Goal: Communication & Community: Answer question/provide support

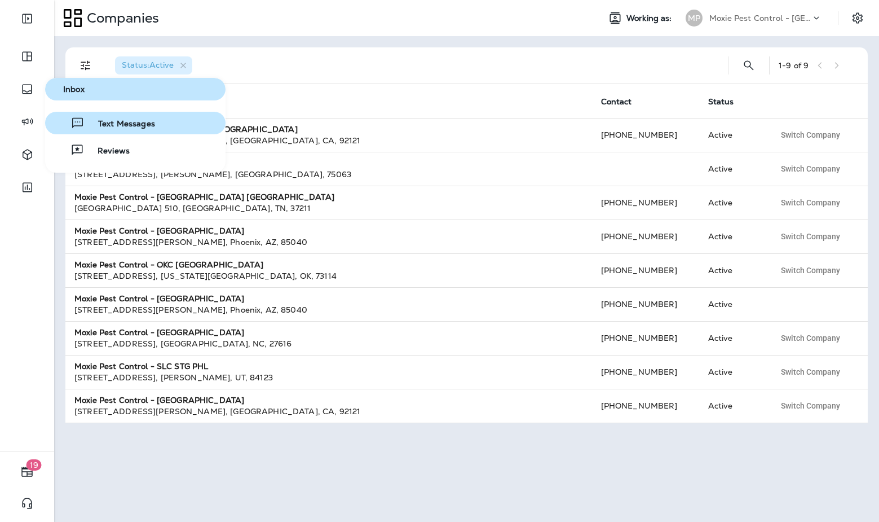
click at [116, 122] on span "Text Messages" at bounding box center [120, 124] width 70 height 11
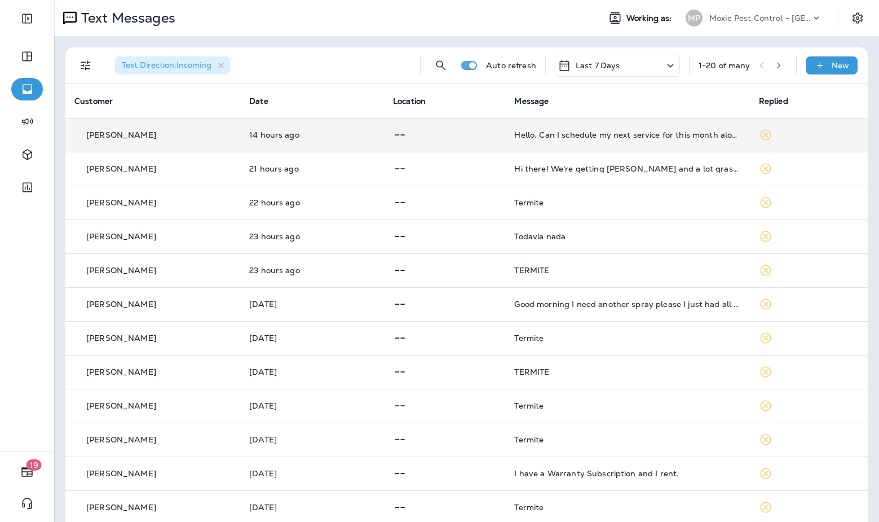
click at [652, 142] on td "Hello. Can I schedule my next service for this month along with a free termite …" at bounding box center [627, 135] width 244 height 34
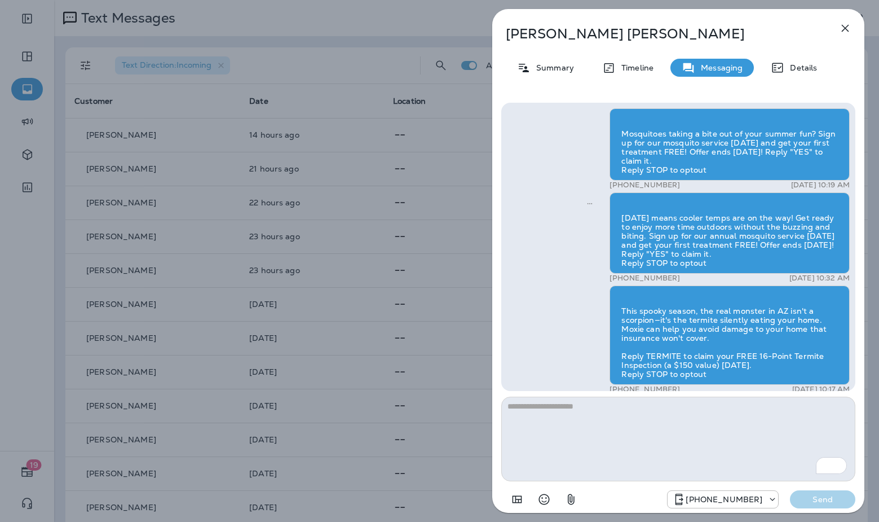
scroll to position [-1185, 0]
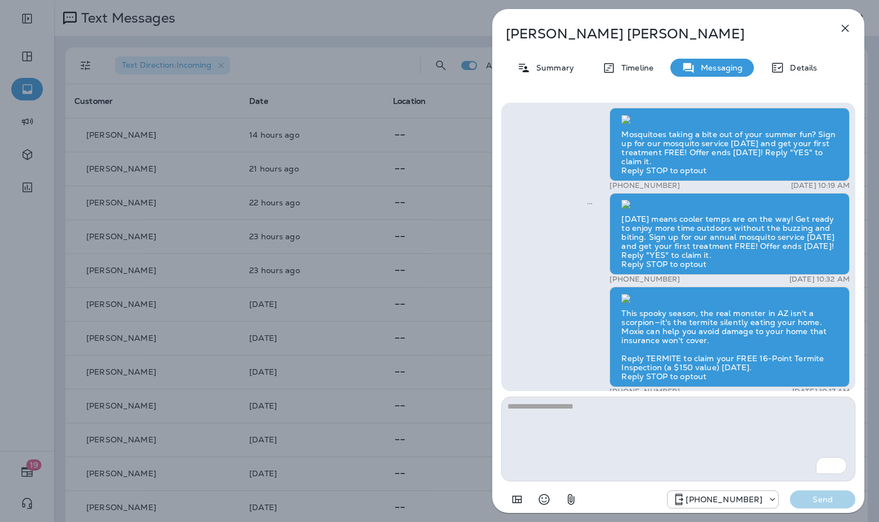
click at [855, 32] on button "button" at bounding box center [845, 28] width 23 height 23
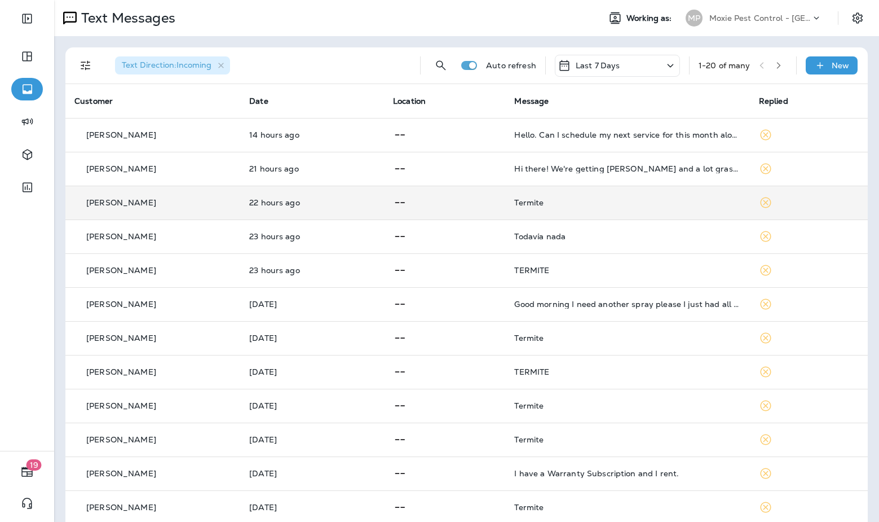
click at [541, 204] on div "Termite" at bounding box center [627, 202] width 226 height 9
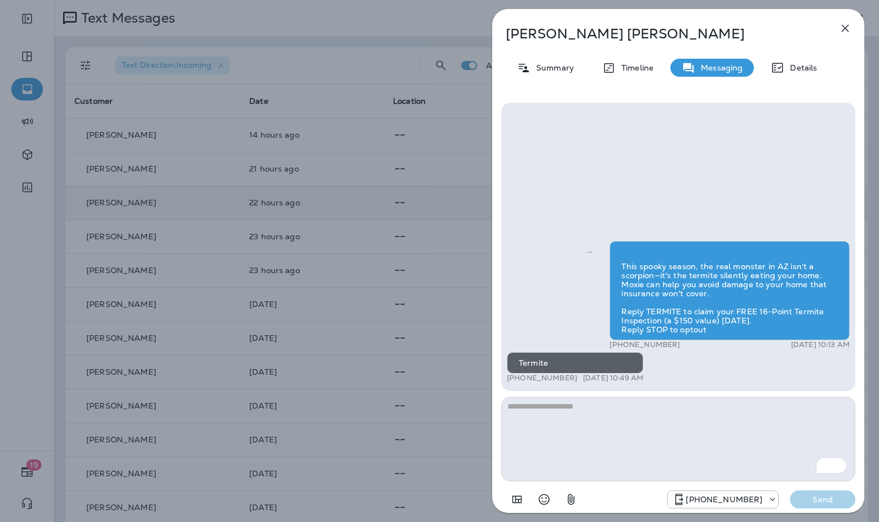
scroll to position [-239, 0]
click at [844, 24] on icon "button" at bounding box center [845, 28] width 14 height 14
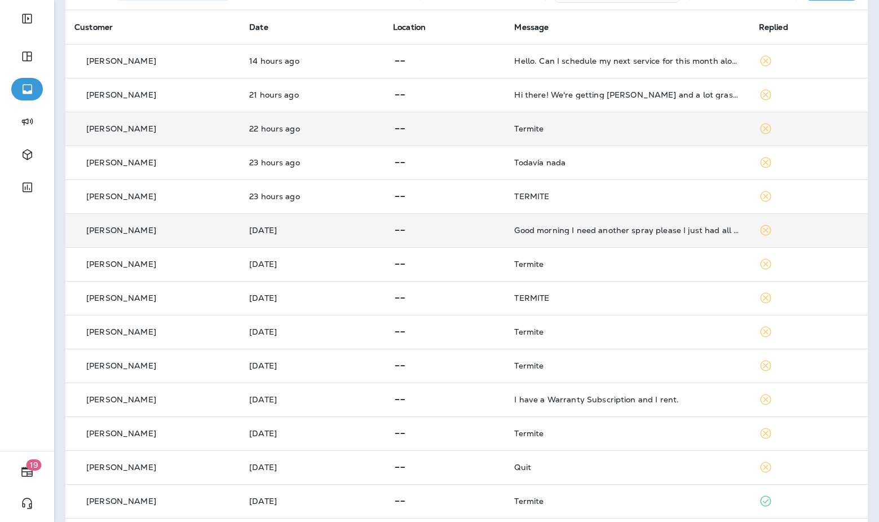
click at [599, 248] on tbody "[PERSON_NAME] 14 hours ago Hello. Can I schedule my next service for this month…" at bounding box center [466, 382] width 802 height 677
click at [602, 237] on td "Good morning I need another spray please I just had all my teeth extracted ill …" at bounding box center [627, 231] width 244 height 34
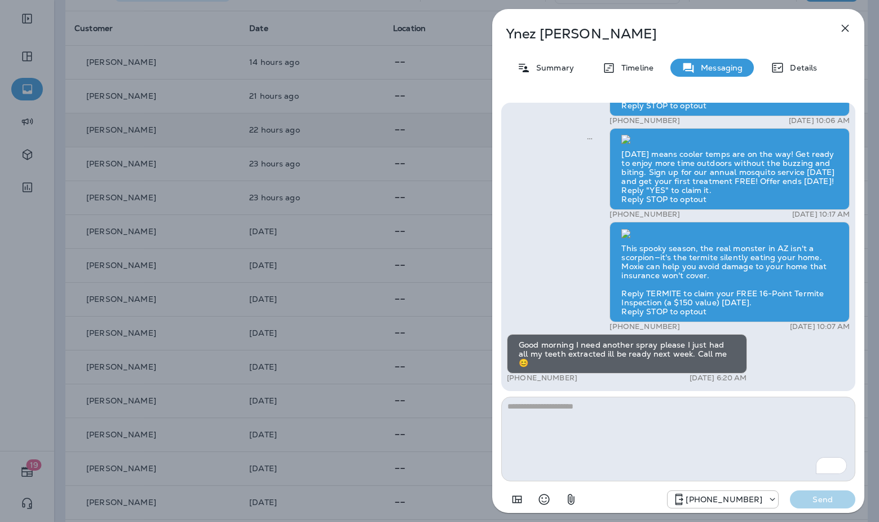
click at [849, 28] on icon "button" at bounding box center [845, 28] width 14 height 14
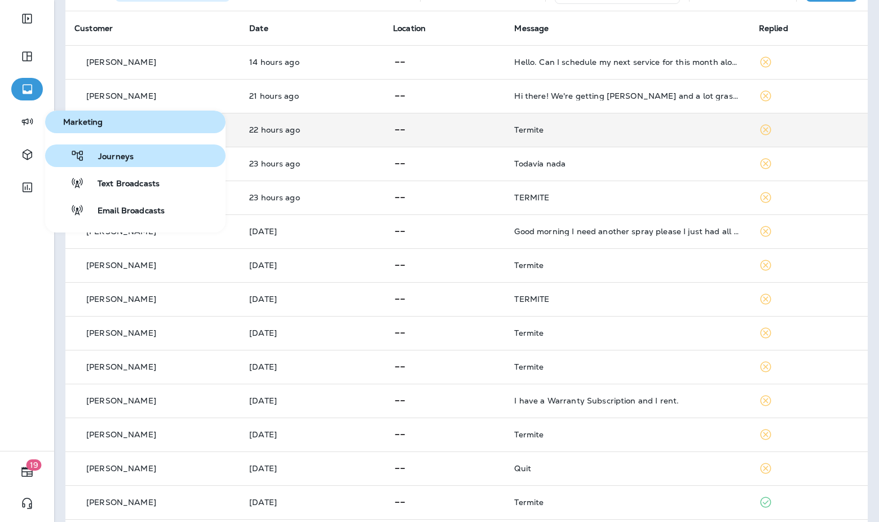
click at [93, 159] on span "Journeys" at bounding box center [109, 157] width 49 height 11
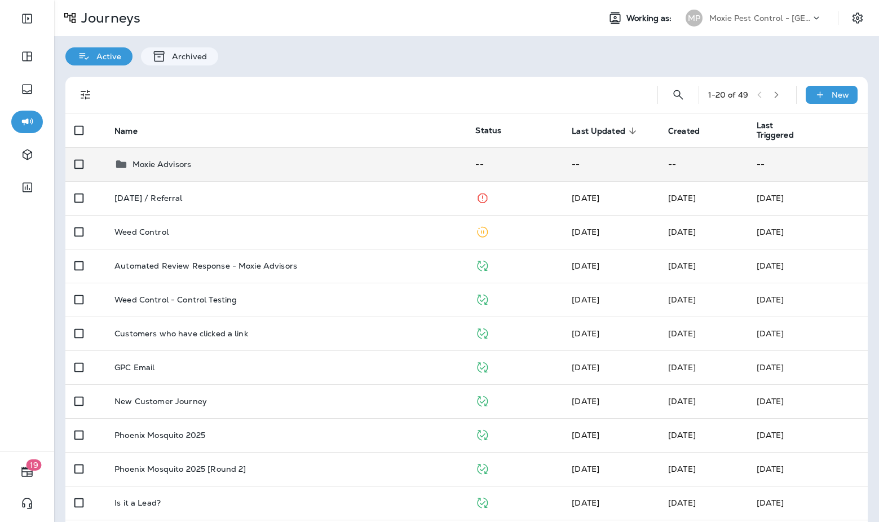
click at [244, 165] on div "Moxie Advisors" at bounding box center [285, 164] width 343 height 14
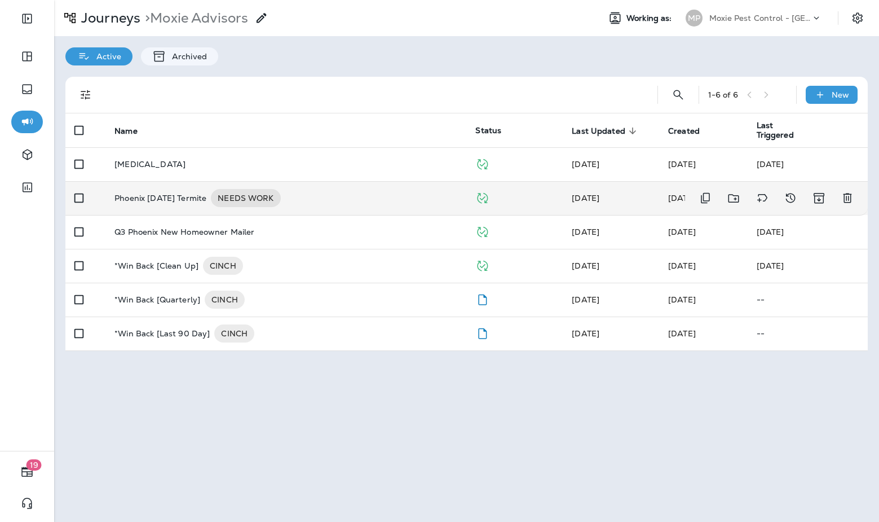
click at [416, 188] on td "Phoenix [DATE] Termite NEEDS WORK" at bounding box center [285, 198] width 361 height 34
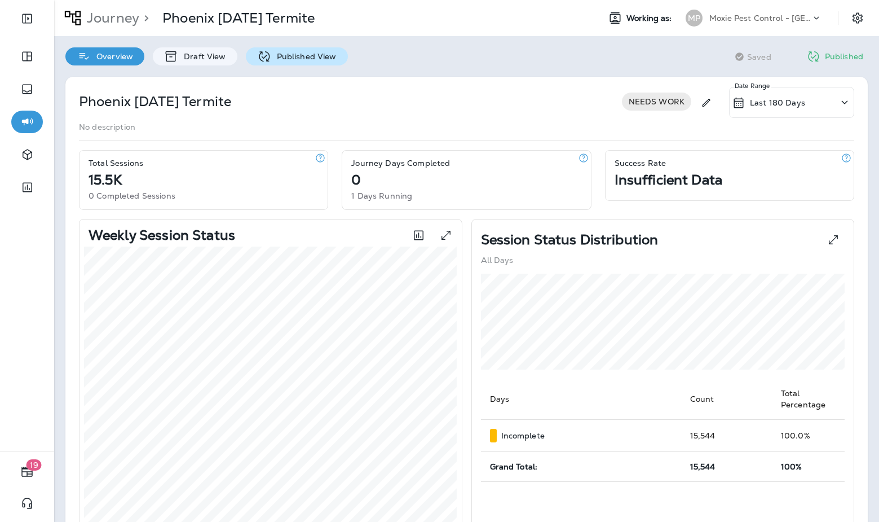
click at [287, 60] on p "Published View" at bounding box center [303, 56] width 65 height 9
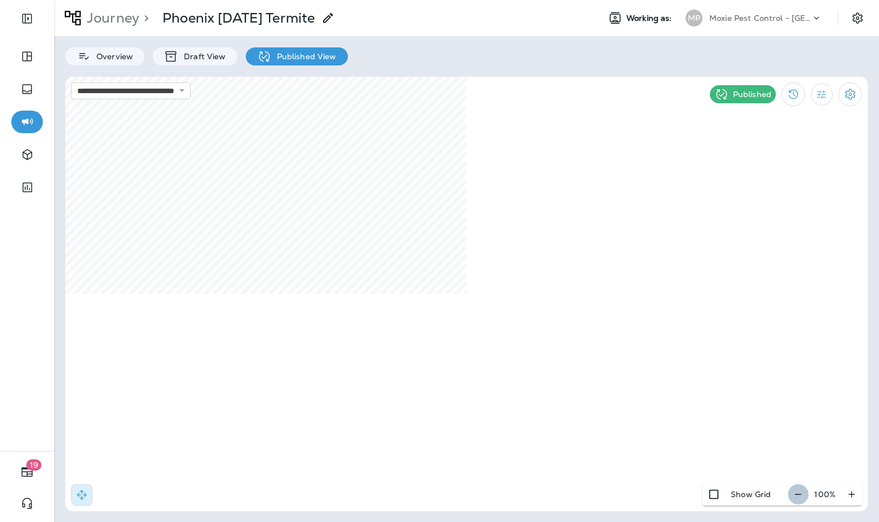
click at [797, 495] on icon "button" at bounding box center [798, 493] width 12 height 11
click at [798, 495] on icon "button" at bounding box center [803, 493] width 12 height 11
click at [798, 495] on icon "button" at bounding box center [804, 493] width 12 height 11
click at [762, 19] on p "Moxie Pest Control - [GEOGRAPHIC_DATA]" at bounding box center [759, 18] width 101 height 9
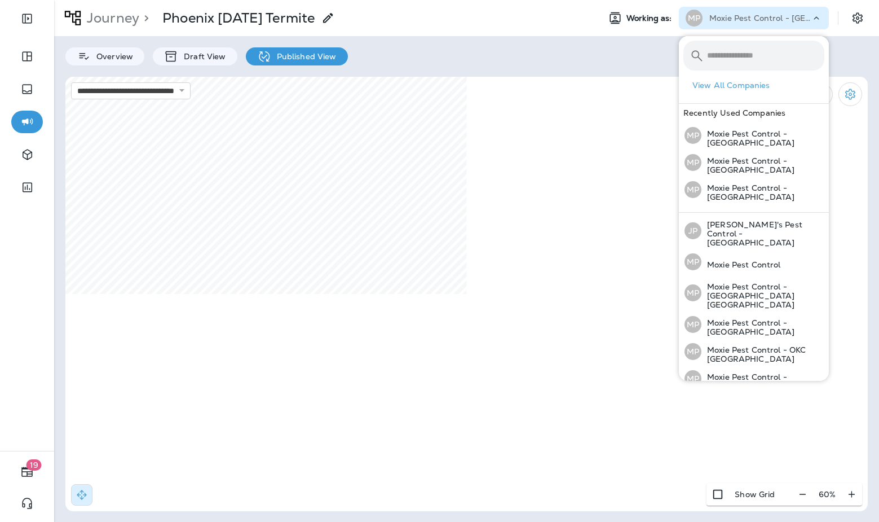
scroll to position [74, 0]
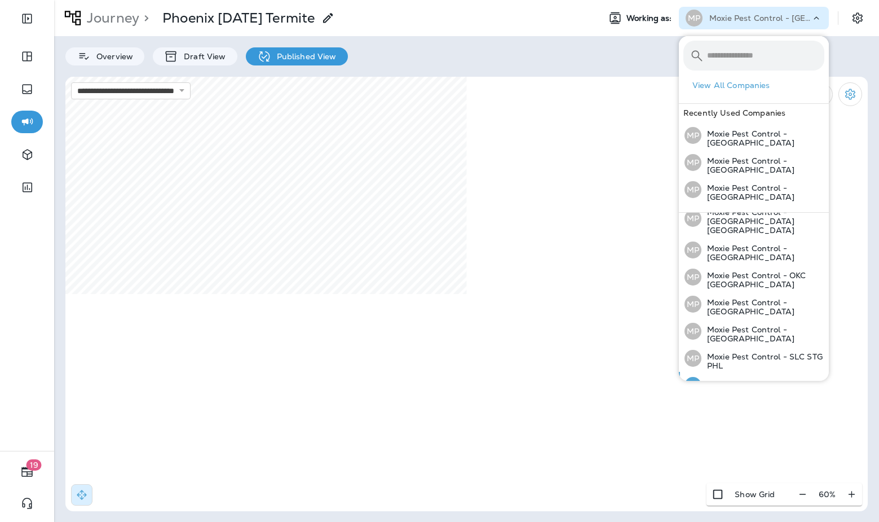
click at [779, 379] on p "Moxie Pest Control - [GEOGRAPHIC_DATA]" at bounding box center [762, 388] width 123 height 18
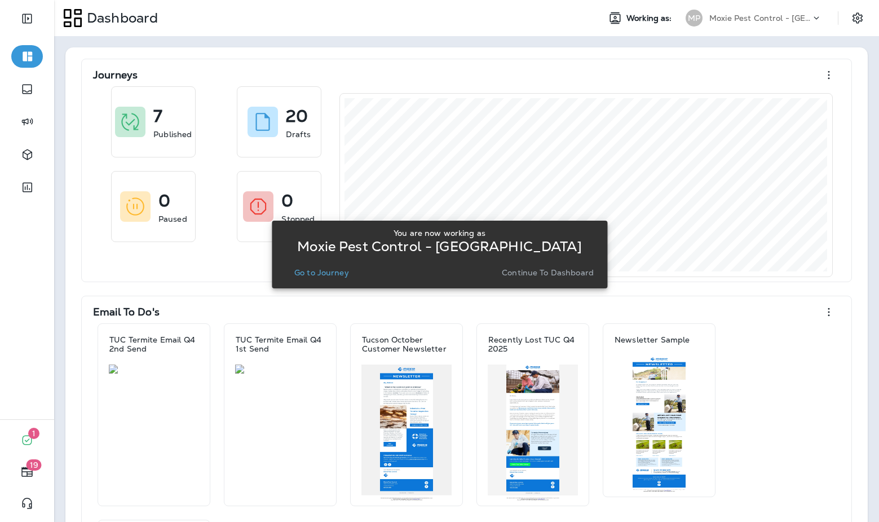
click at [314, 276] on p "Go to Journey" at bounding box center [321, 272] width 55 height 9
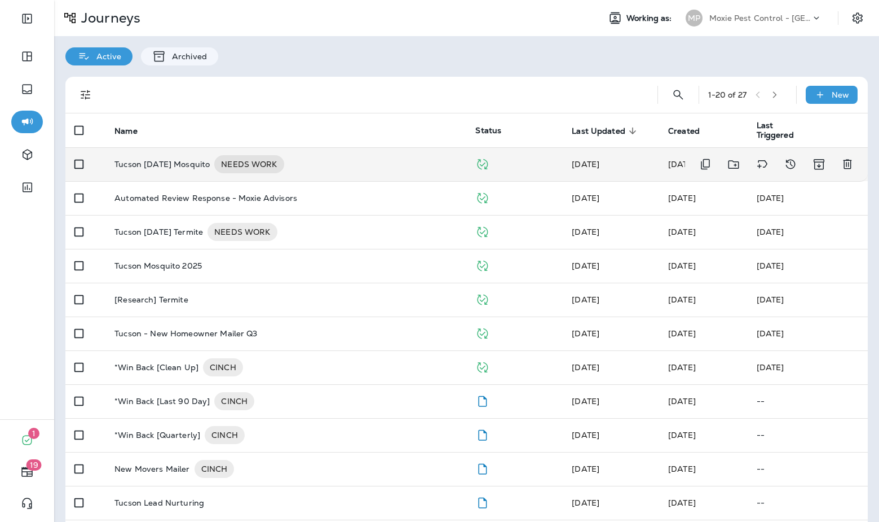
click at [379, 162] on div "Tucson [DATE] Mosquito NEEDS WORK" at bounding box center [285, 164] width 343 height 18
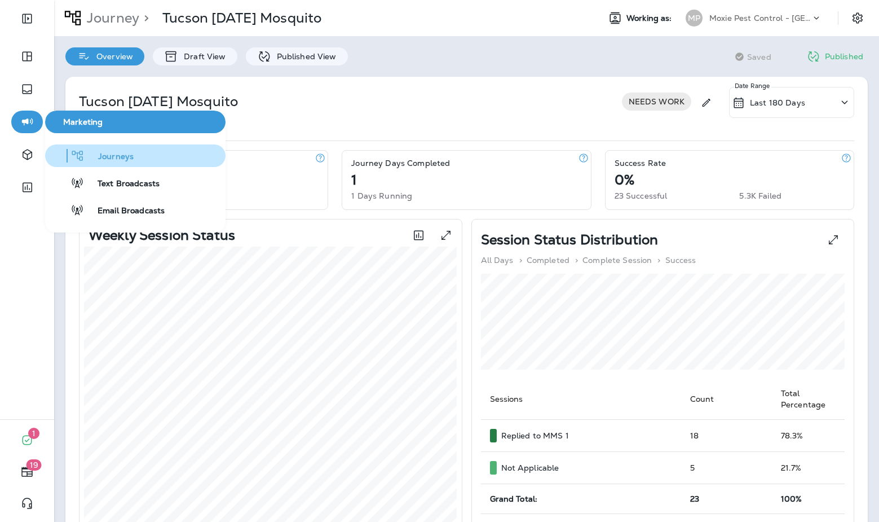
click at [97, 156] on span "Journeys" at bounding box center [109, 157] width 49 height 11
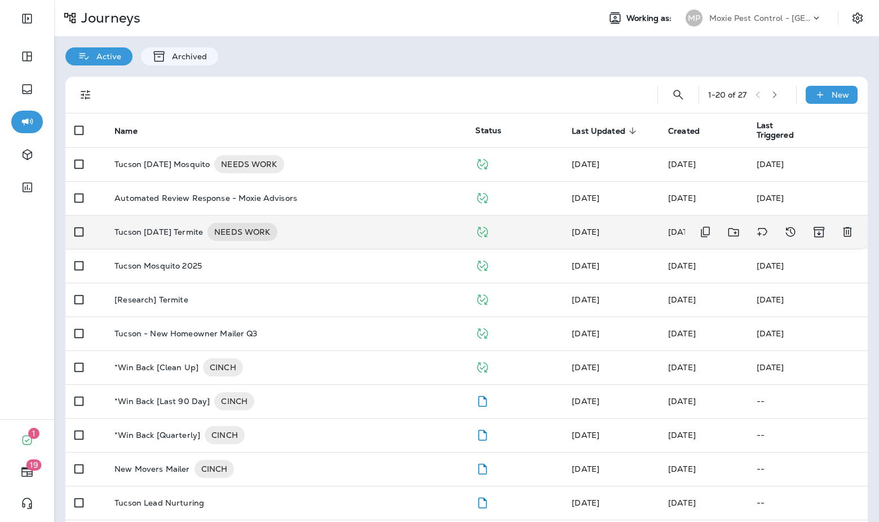
click at [347, 226] on div "Tucson [DATE] Termite NEEDS WORK" at bounding box center [285, 232] width 343 height 18
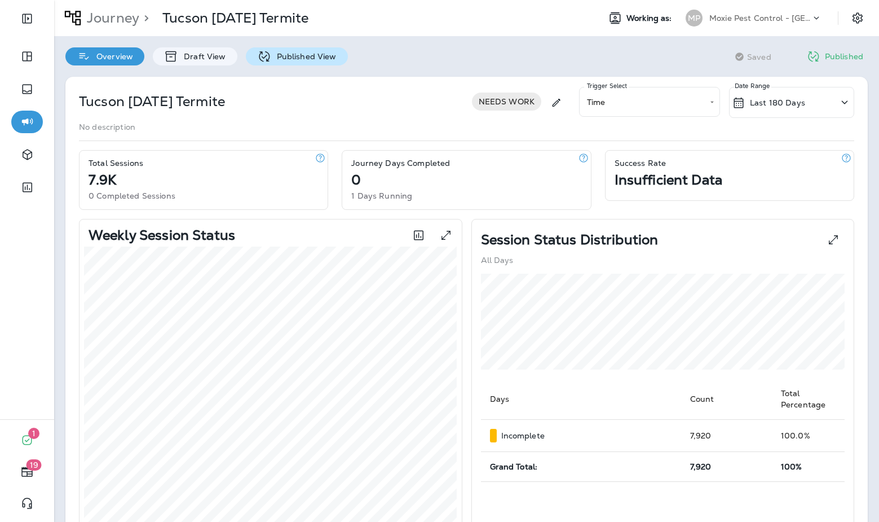
click at [318, 55] on p "Published View" at bounding box center [303, 56] width 65 height 9
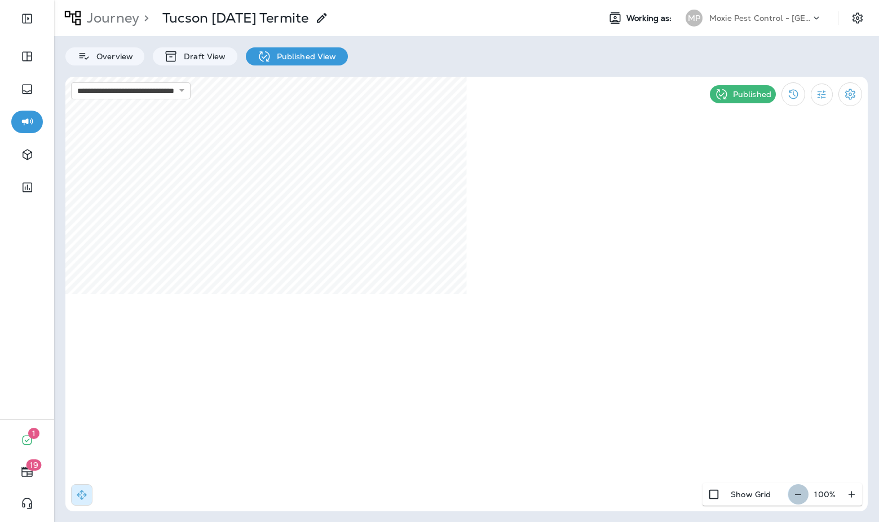
click at [798, 493] on icon "button" at bounding box center [798, 493] width 12 height 11
click at [801, 495] on icon "button" at bounding box center [803, 493] width 12 height 11
click at [801, 495] on icon "button" at bounding box center [804, 493] width 12 height 11
click at [801, 495] on icon "button" at bounding box center [803, 493] width 12 height 11
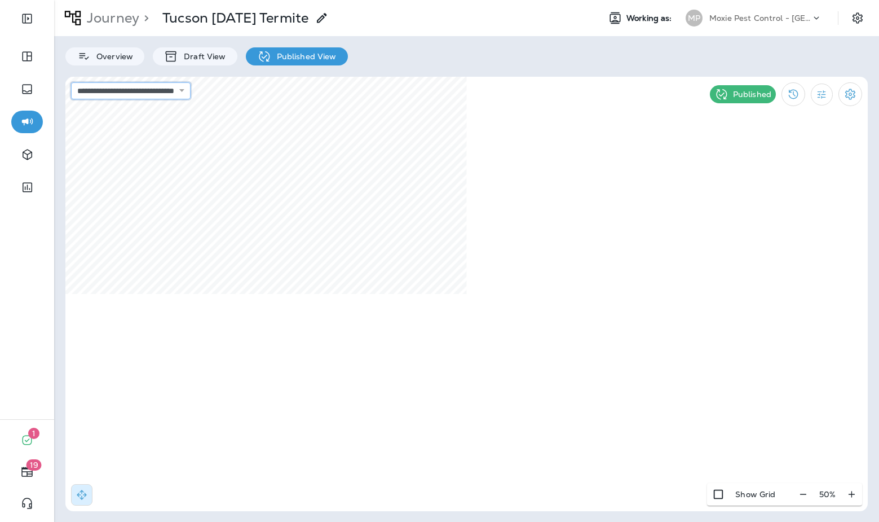
click at [191, 91] on select "**********" at bounding box center [131, 90] width 120 height 17
click at [71, 82] on select "**********" at bounding box center [131, 90] width 120 height 17
click at [191, 95] on select "**********" at bounding box center [131, 90] width 120 height 17
select select "**********"
click at [71, 82] on select "**********" at bounding box center [131, 90] width 120 height 17
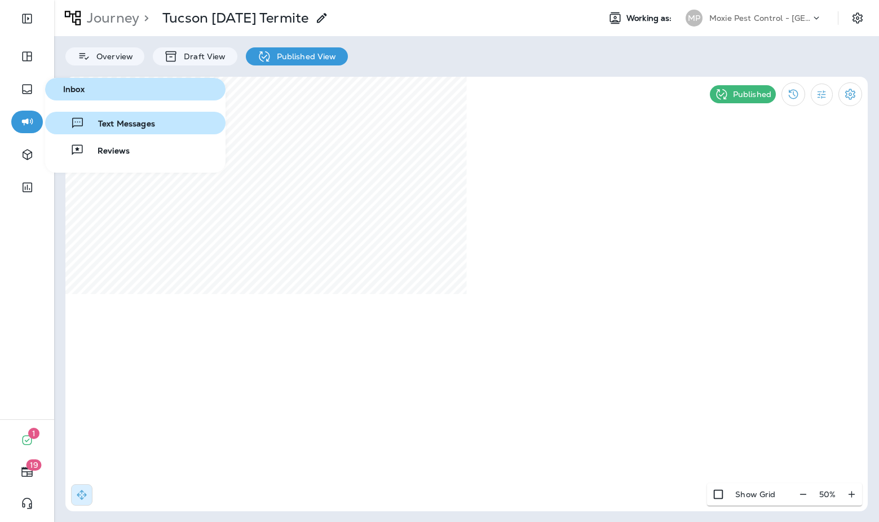
click at [108, 119] on span "Text Messages" at bounding box center [120, 124] width 70 height 11
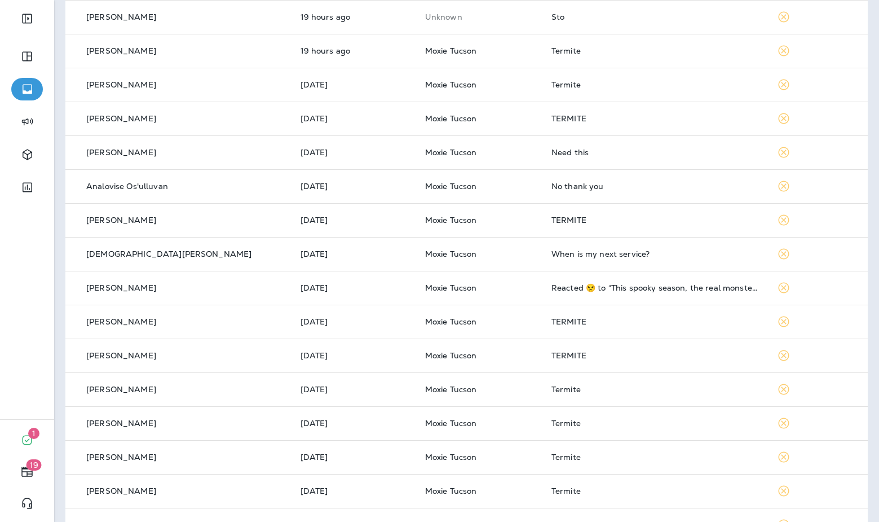
scroll to position [219, 0]
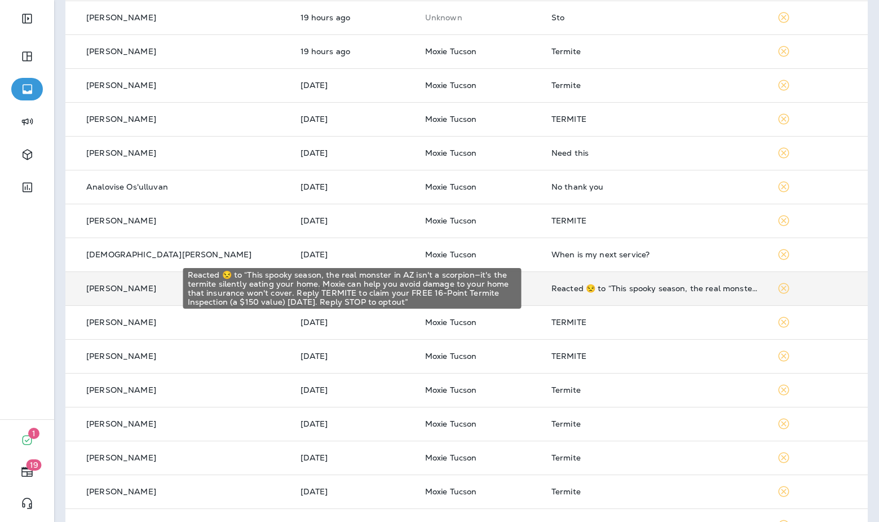
click at [601, 285] on div "Reacted 😒 to “This spooky season, the real monster in AZ isn't a scorpion—it's …" at bounding box center [655, 288] width 208 height 9
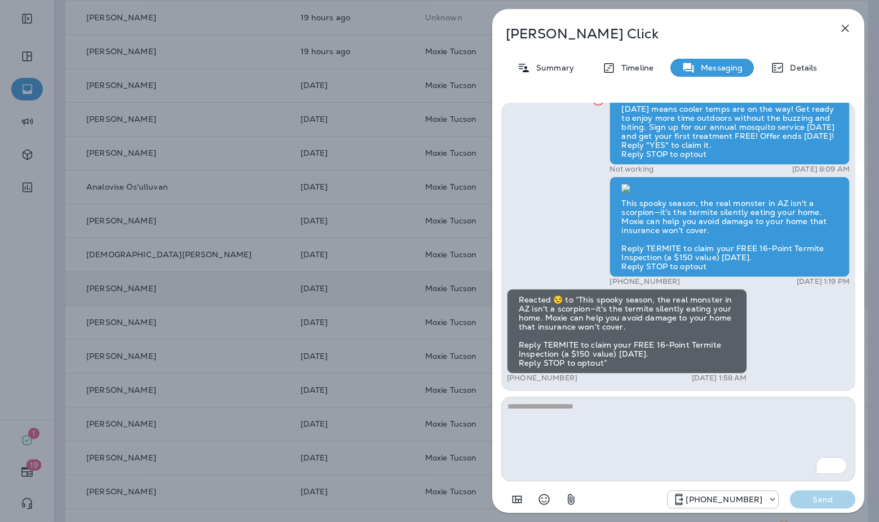
click at [846, 25] on icon "button" at bounding box center [845, 28] width 14 height 14
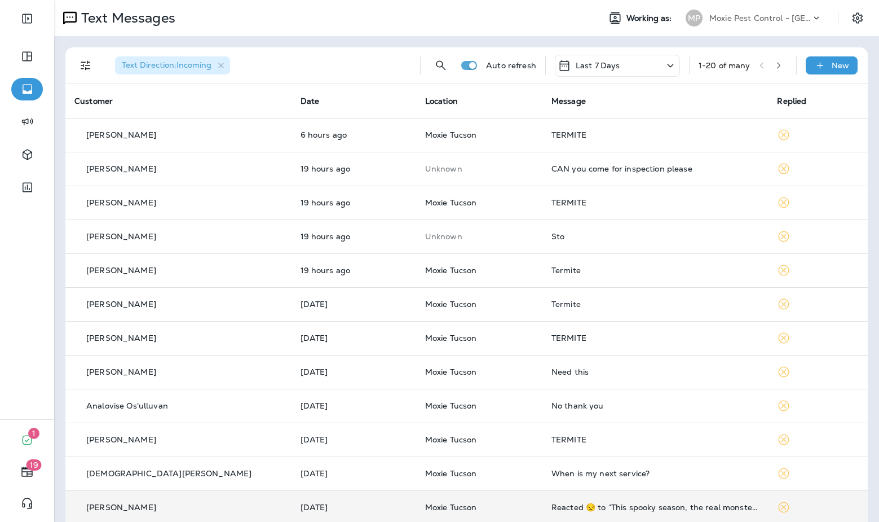
click at [781, 68] on icon "button" at bounding box center [779, 65] width 8 height 8
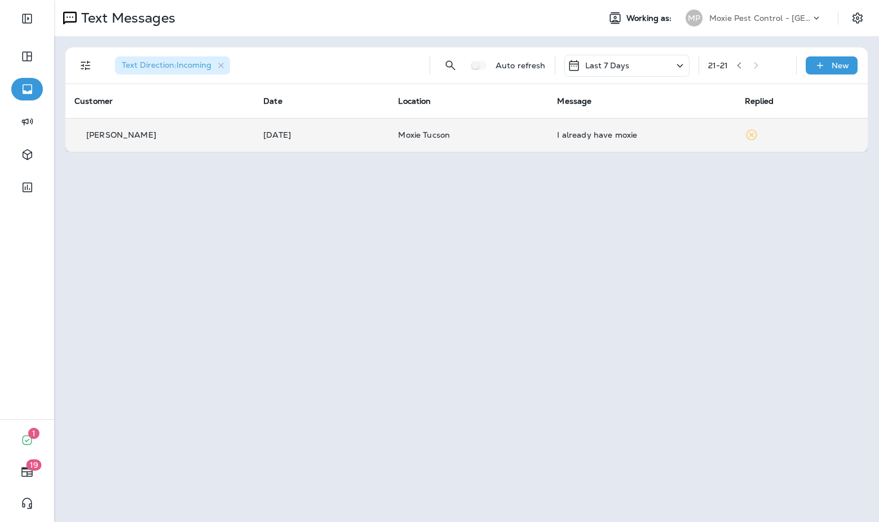
click at [619, 133] on div "I already have moxie" at bounding box center [641, 134] width 169 height 9
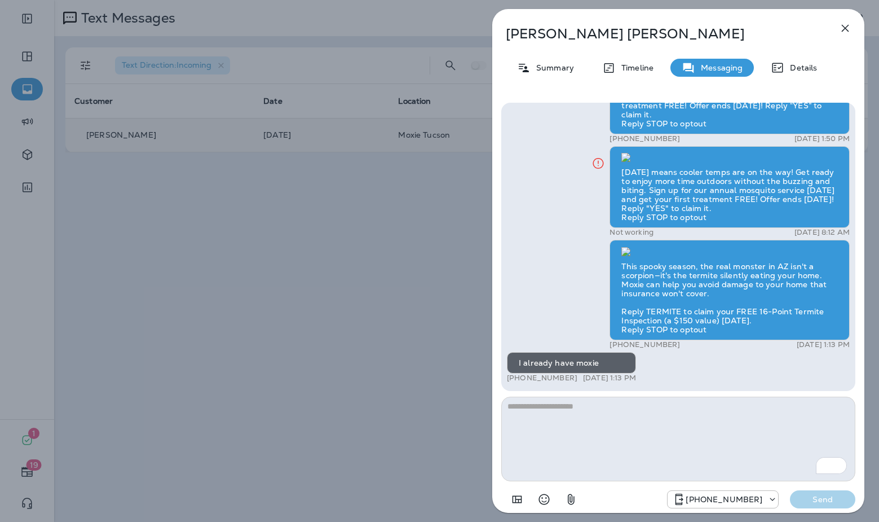
click at [845, 22] on icon "button" at bounding box center [845, 28] width 14 height 14
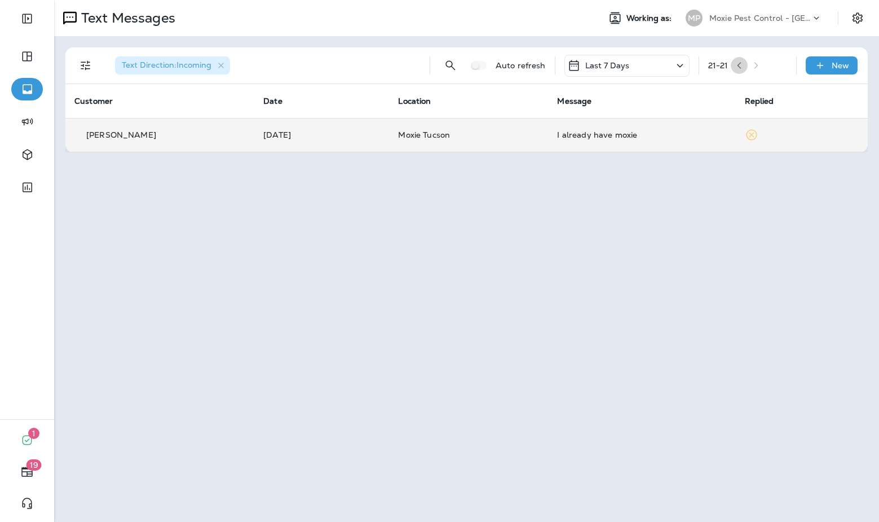
click at [743, 65] on icon "button" at bounding box center [739, 65] width 8 height 8
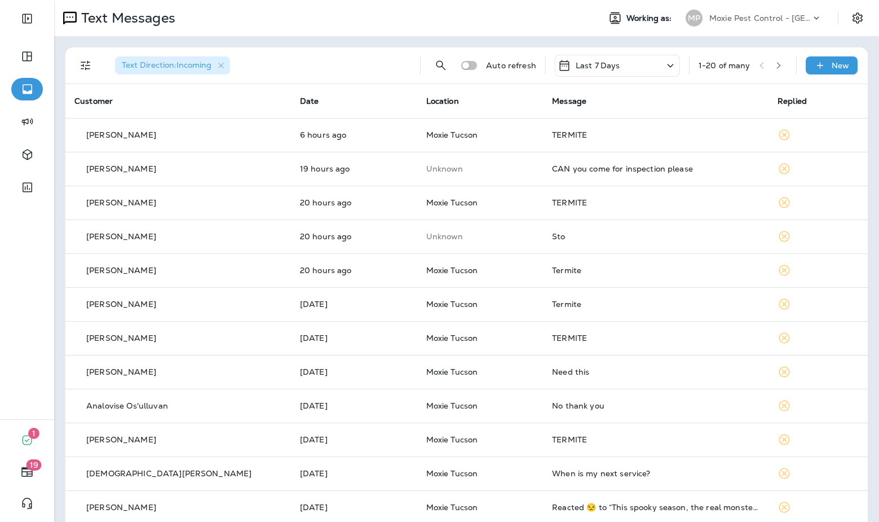
click at [750, 17] on p "Moxie Pest Control - [GEOGRAPHIC_DATA]" at bounding box center [759, 18] width 101 height 9
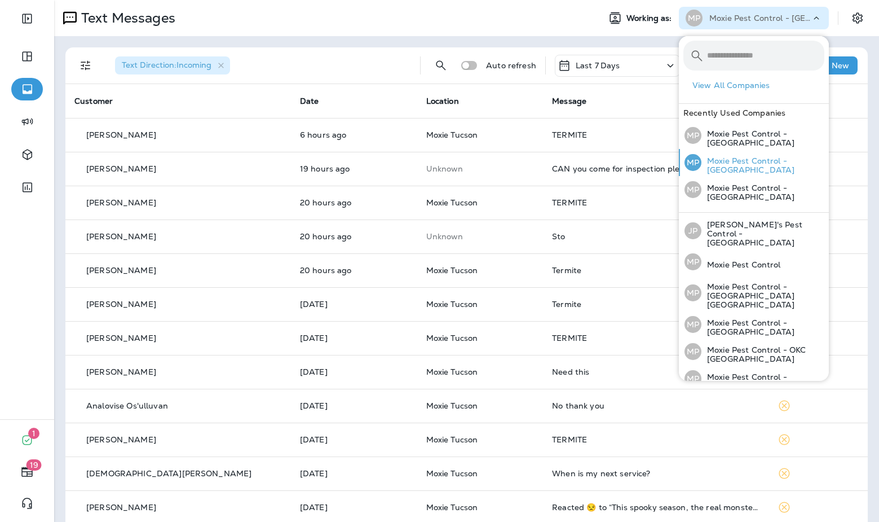
click at [778, 159] on p "Moxie Pest Control - [GEOGRAPHIC_DATA]" at bounding box center [762, 165] width 123 height 18
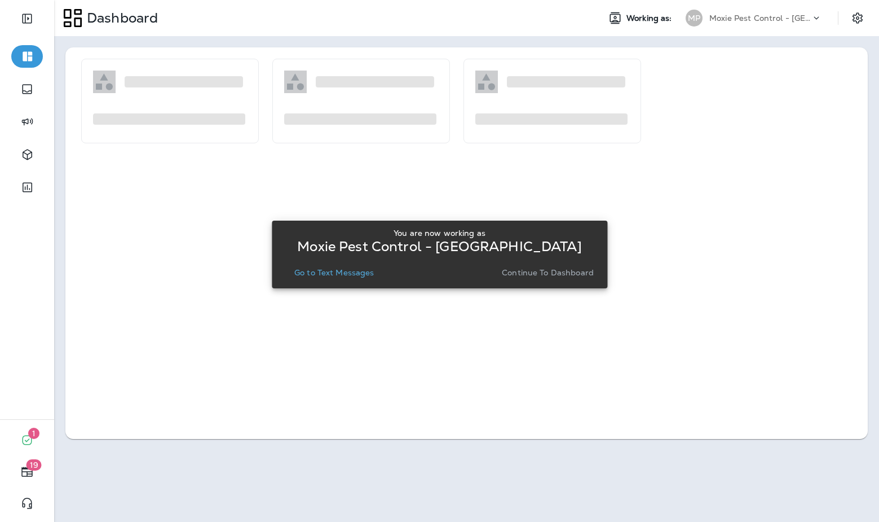
click at [358, 274] on p "Go to Text Messages" at bounding box center [334, 272] width 80 height 9
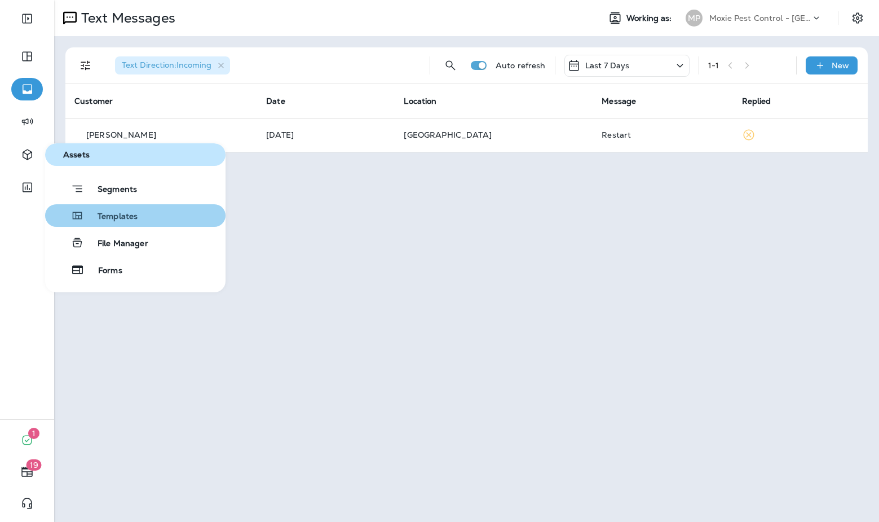
click at [113, 211] on span "Templates" at bounding box center [111, 216] width 54 height 11
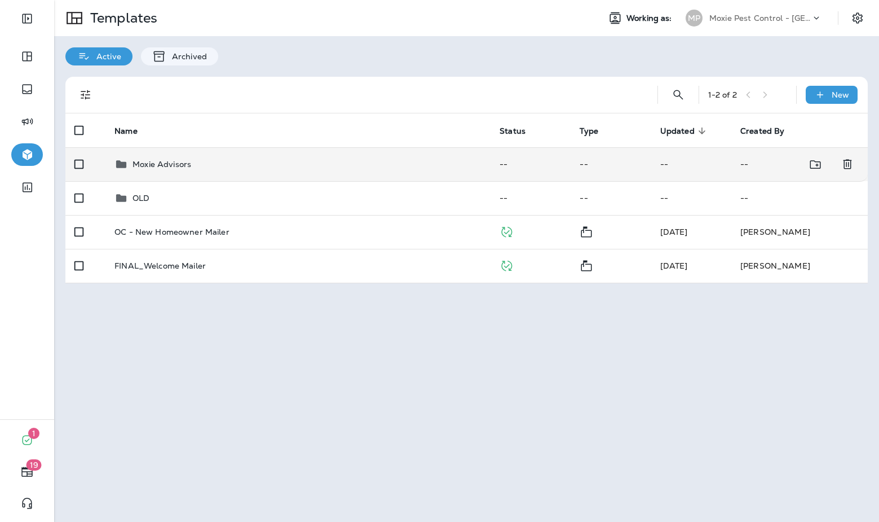
click at [216, 165] on div "Moxie Advisors" at bounding box center [297, 164] width 367 height 14
